Goal: Book appointment/travel/reservation

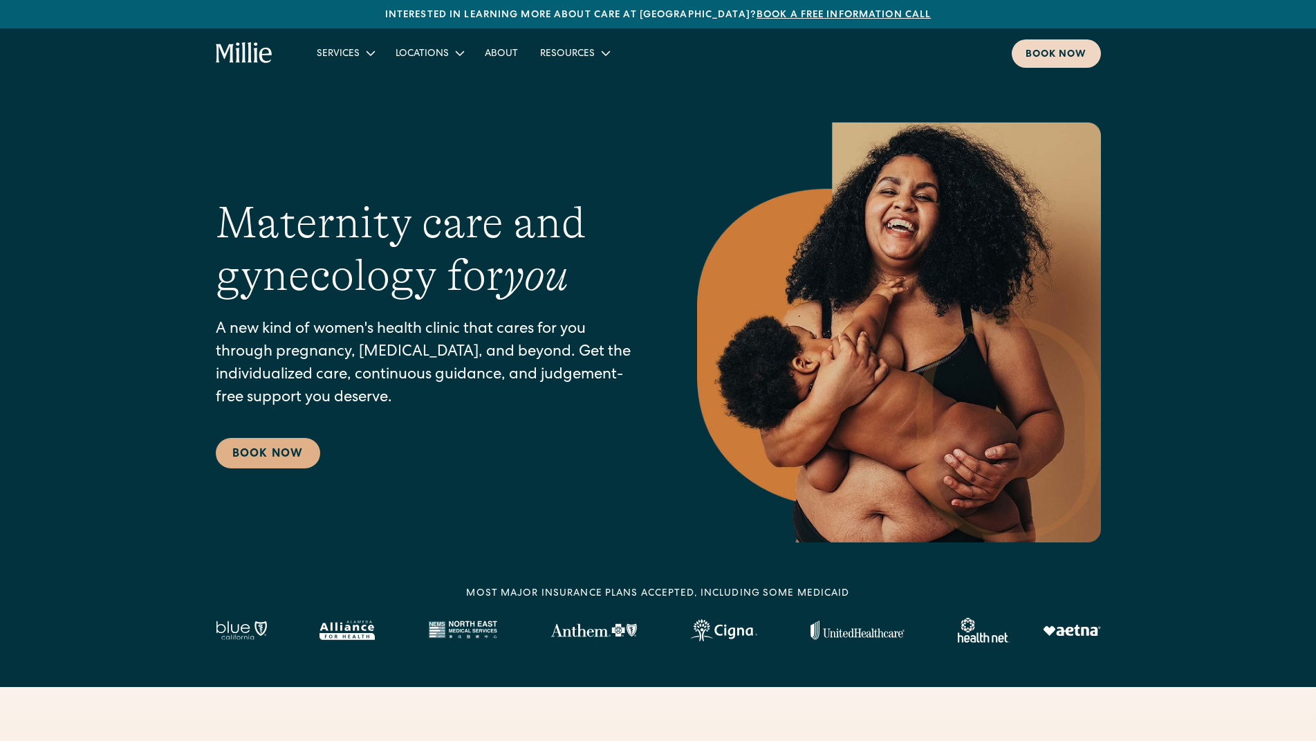
click at [1042, 55] on div "Book now" at bounding box center [1057, 55] width 62 height 15
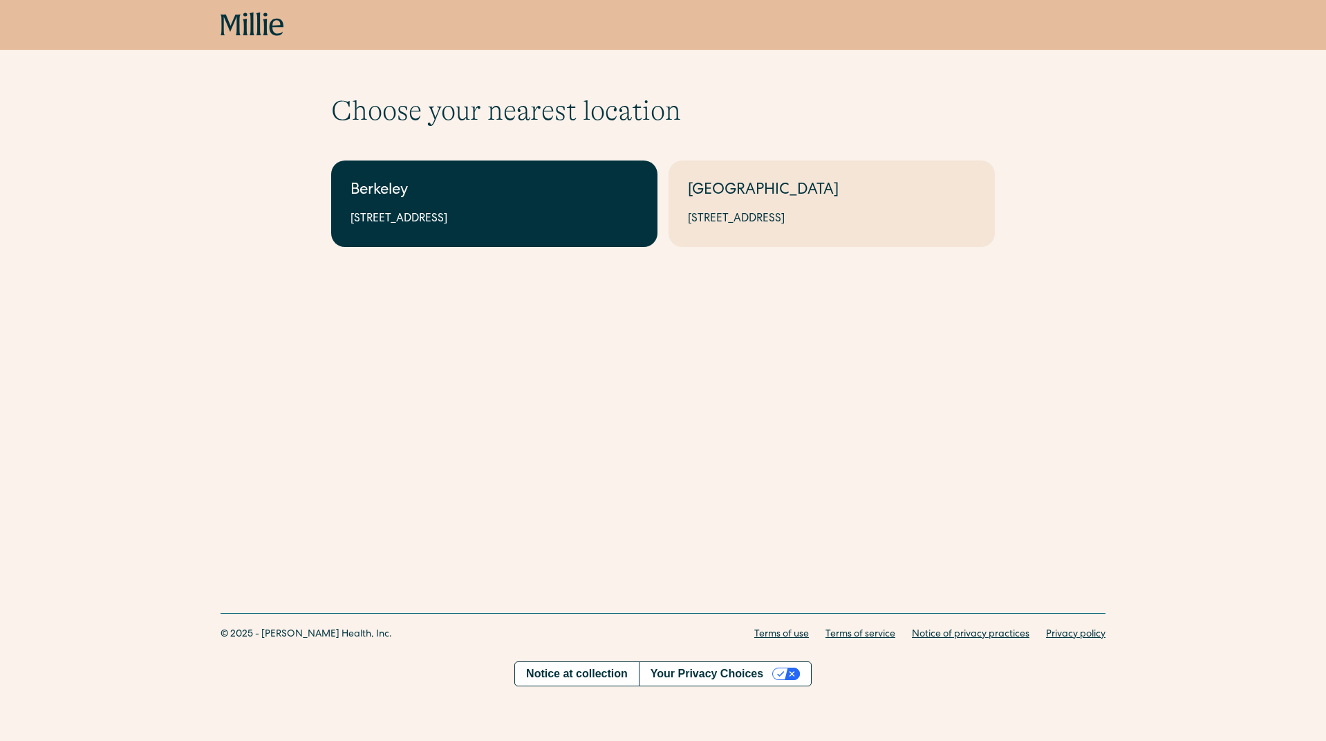
click at [518, 212] on div "2999 Regent St, Suite 524, Berkeley, CA 94705" at bounding box center [495, 219] width 288 height 17
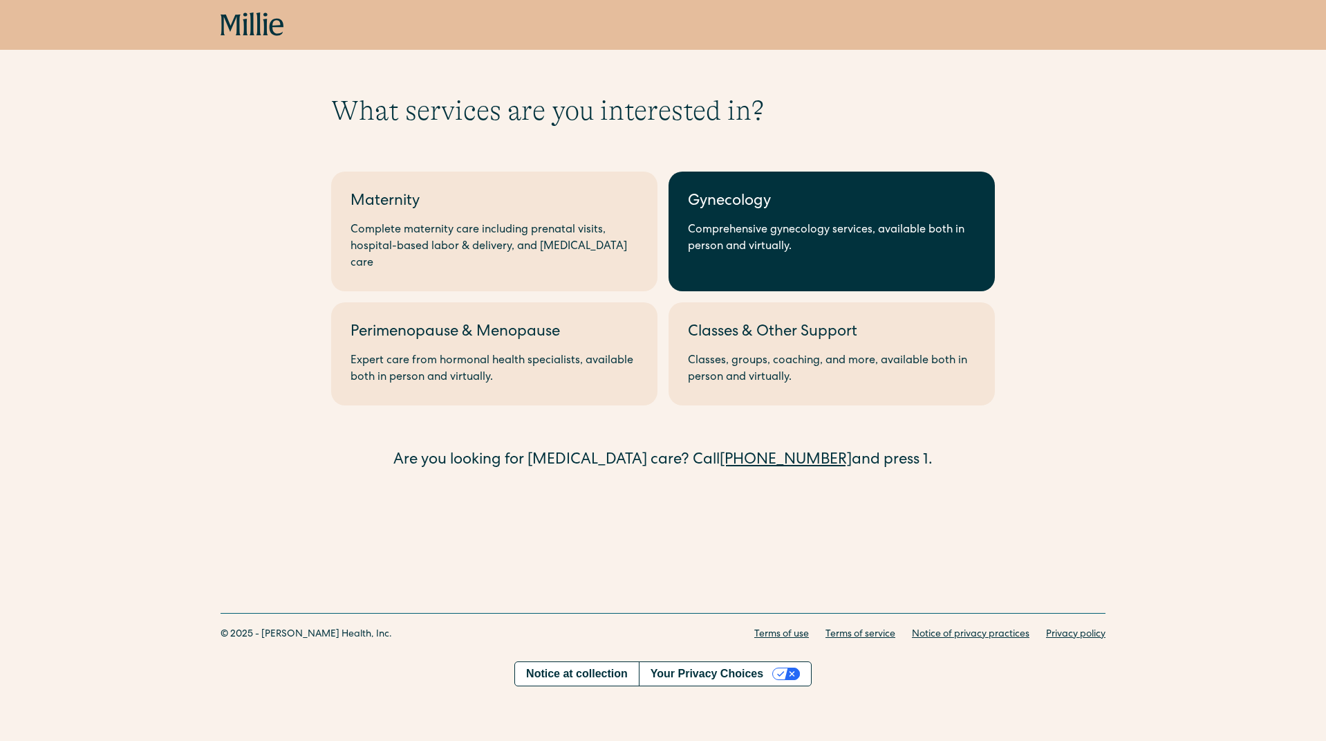
click at [773, 228] on div "Comprehensive gynecology services, available both in person and virtually." at bounding box center [832, 238] width 288 height 33
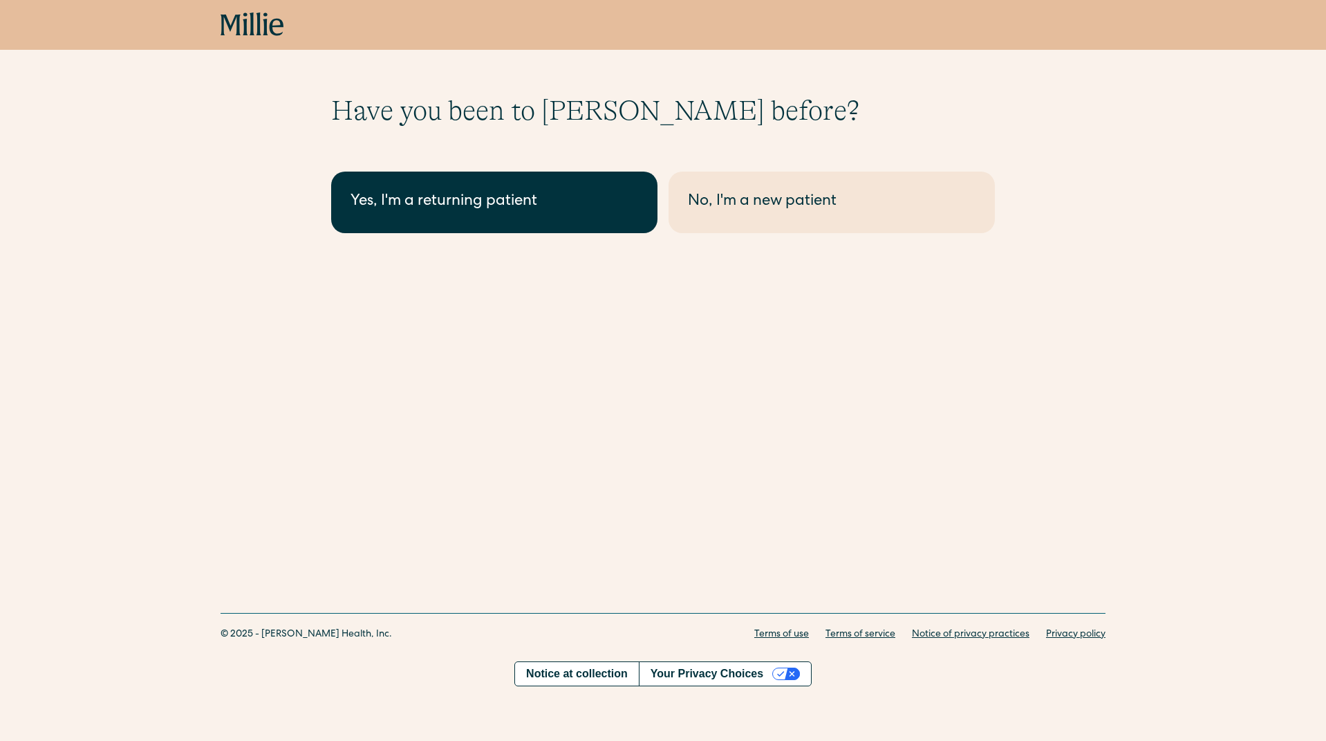
click at [547, 202] on div "Yes, I'm a returning patient" at bounding box center [495, 202] width 288 height 23
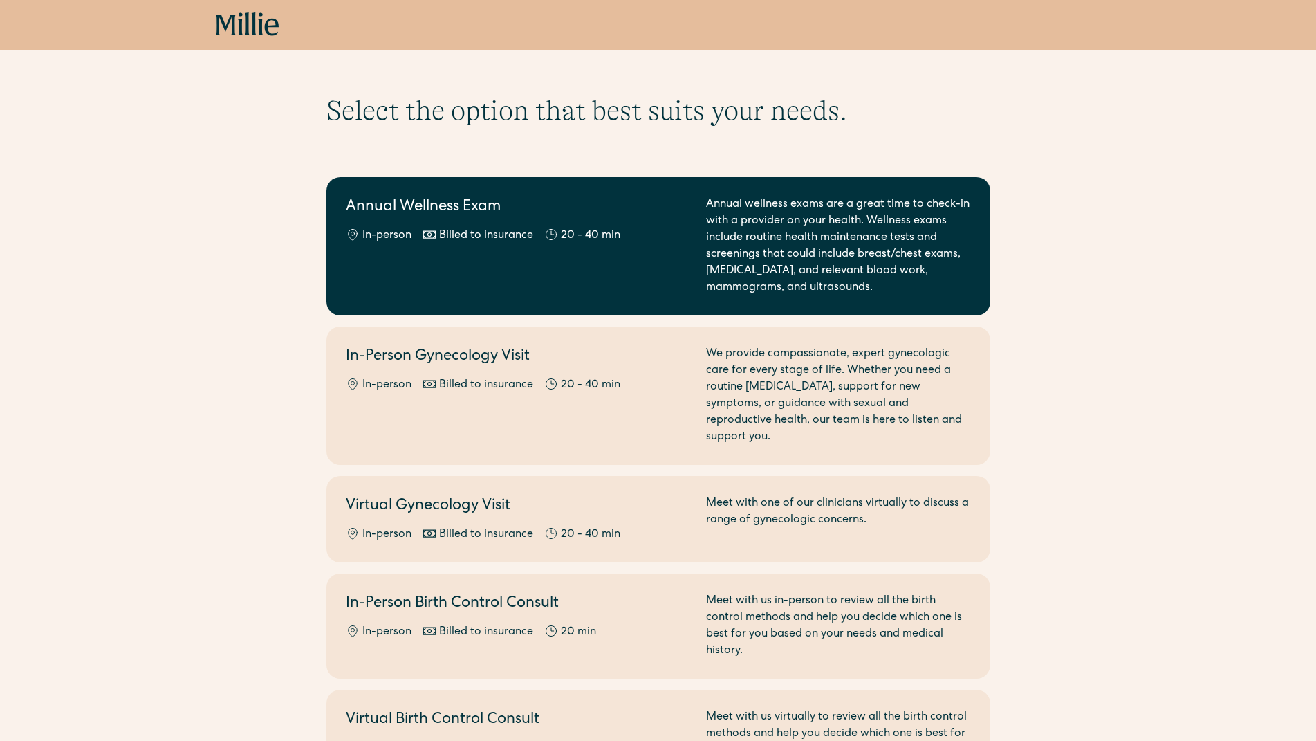
click at [899, 272] on div "Annual wellness exams are a great time to check-in with a provider on your heal…" at bounding box center [838, 246] width 265 height 100
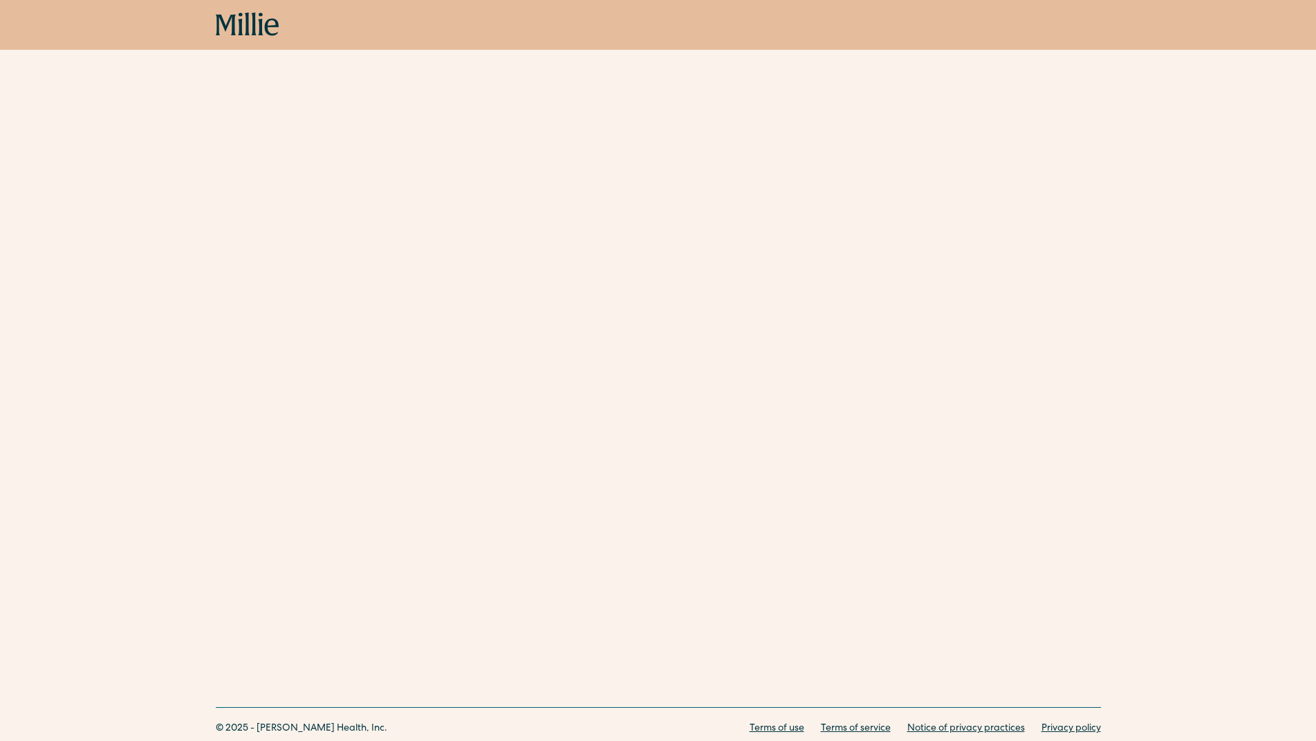
scroll to position [147, 0]
